Goal: Check status: Check status

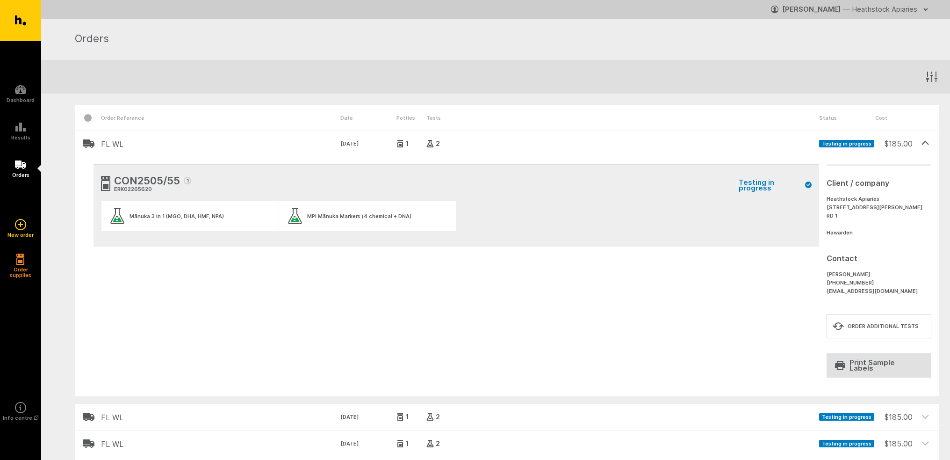
scroll to position [47, 0]
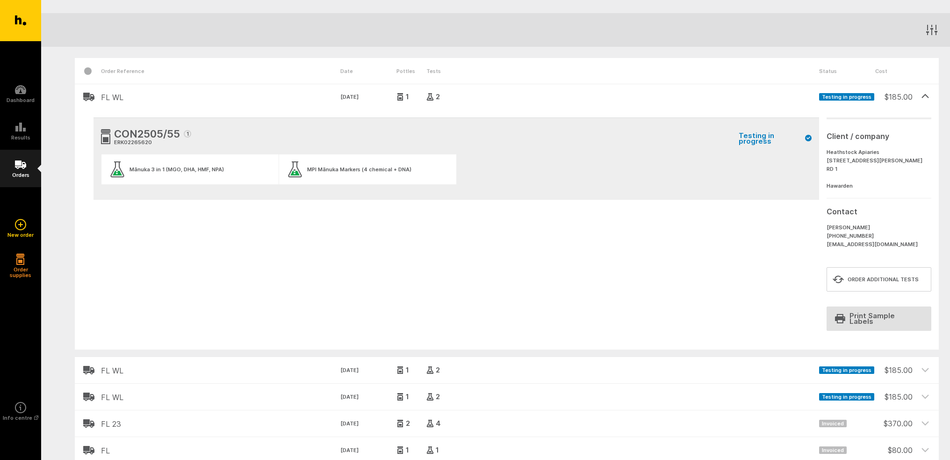
click at [23, 171] on link "Orders" at bounding box center [20, 168] width 41 height 37
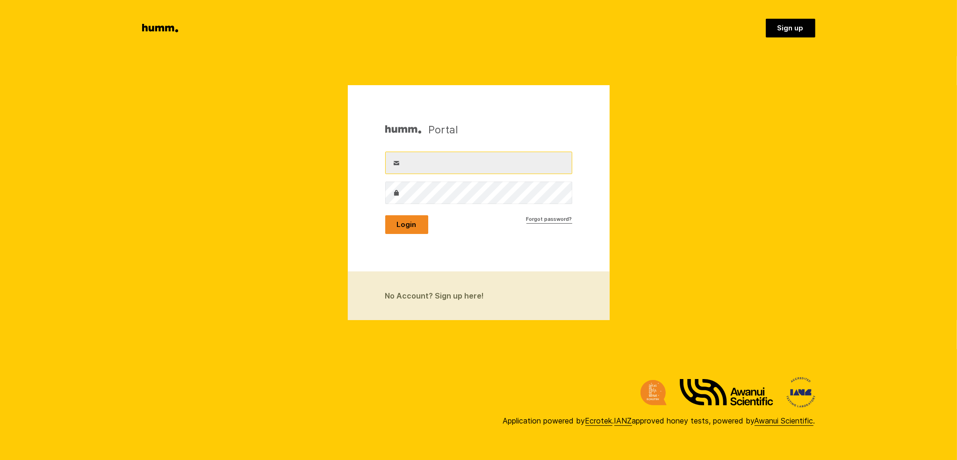
type input "[EMAIL_ADDRESS][DOMAIN_NAME]"
click at [415, 223] on button "Login" at bounding box center [406, 224] width 43 height 19
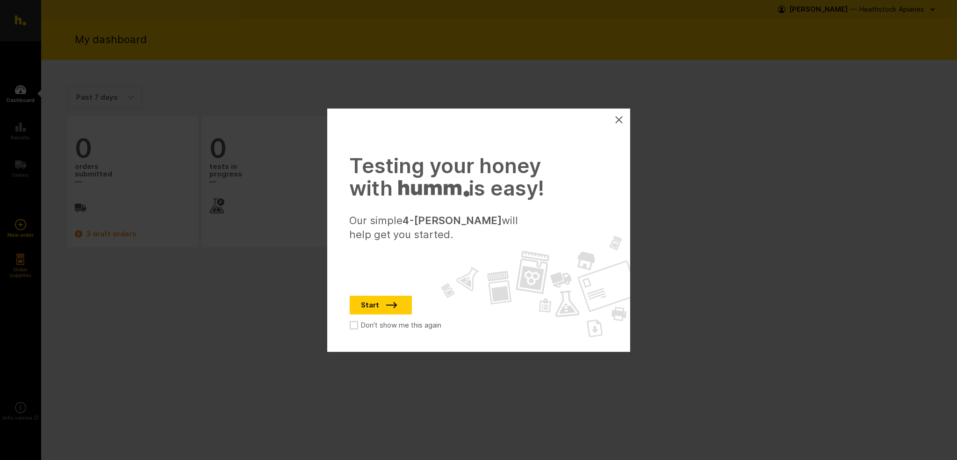
click at [615, 119] on icon at bounding box center [618, 119] width 7 height 7
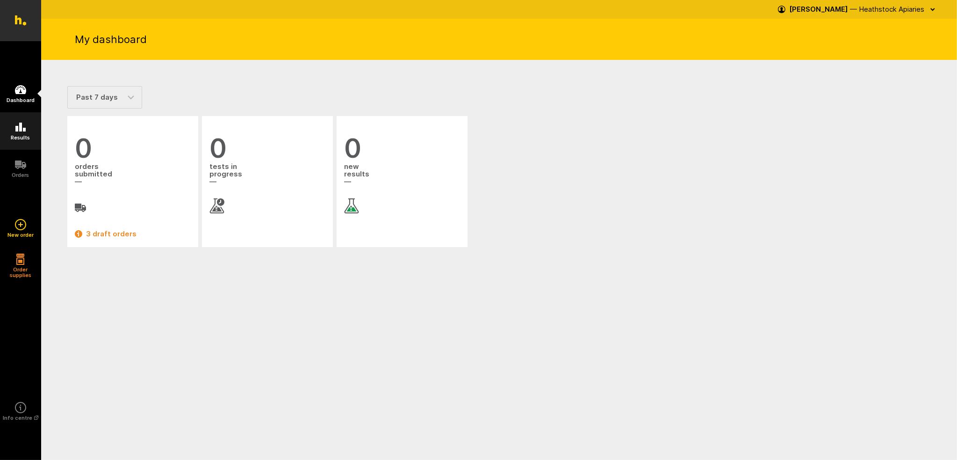
click at [21, 127] on icon at bounding box center [20, 126] width 10 height 9
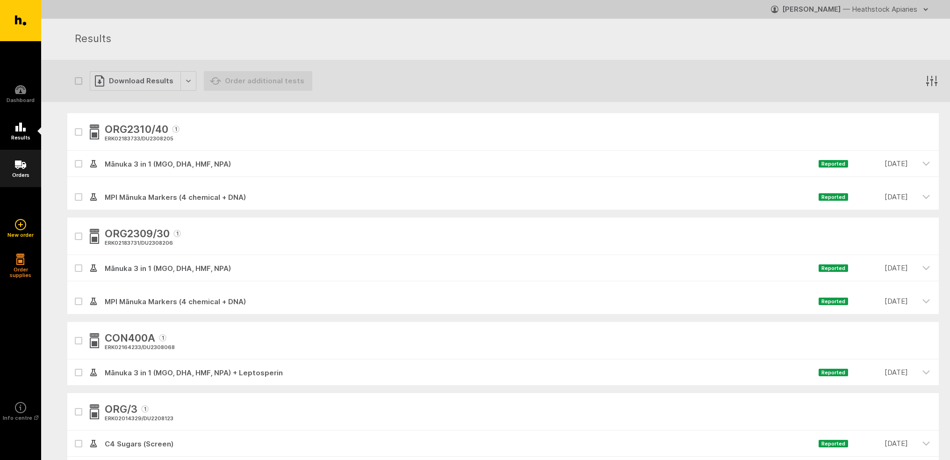
click at [19, 162] on icon at bounding box center [20, 164] width 11 height 8
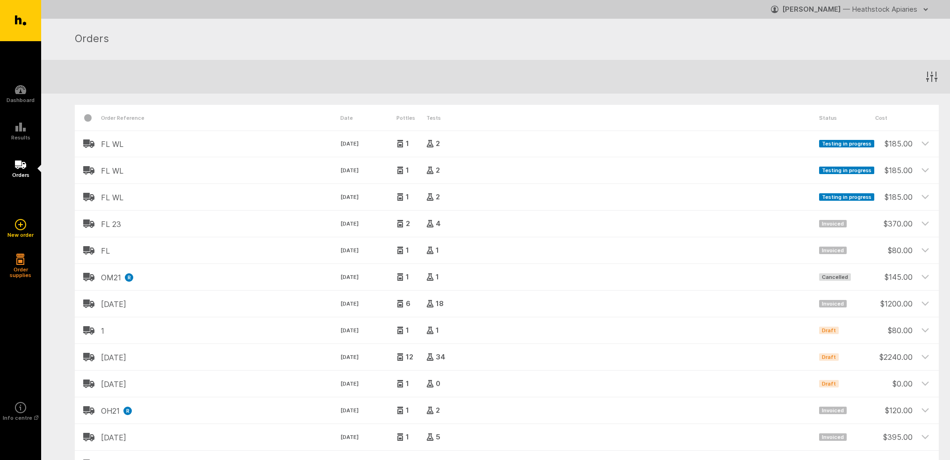
click at [183, 144] on h2 "FL WL" at bounding box center [220, 144] width 239 height 8
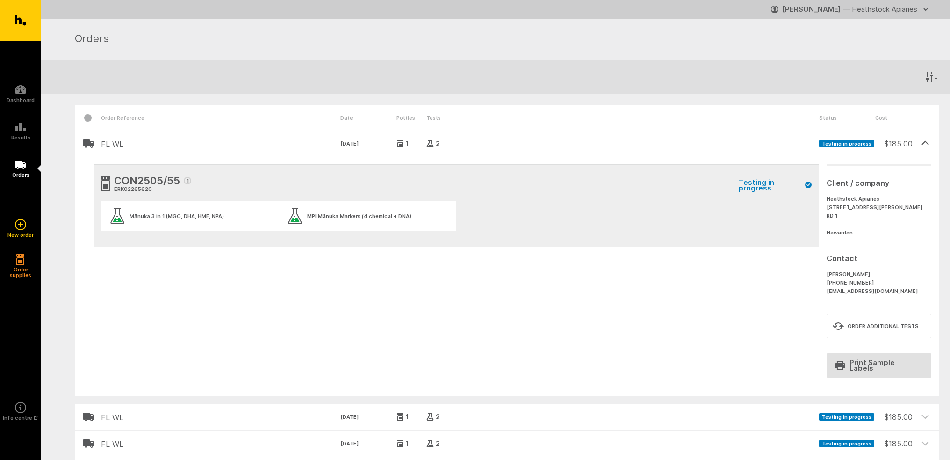
click at [772, 197] on section "CON2505/55 1 ERK02265620 Testing in progress Mānuka 3 in 1 (MGO, DHA, HMF, NPA)…" at bounding box center [456, 205] width 711 height 67
